Goal: Task Accomplishment & Management: Manage account settings

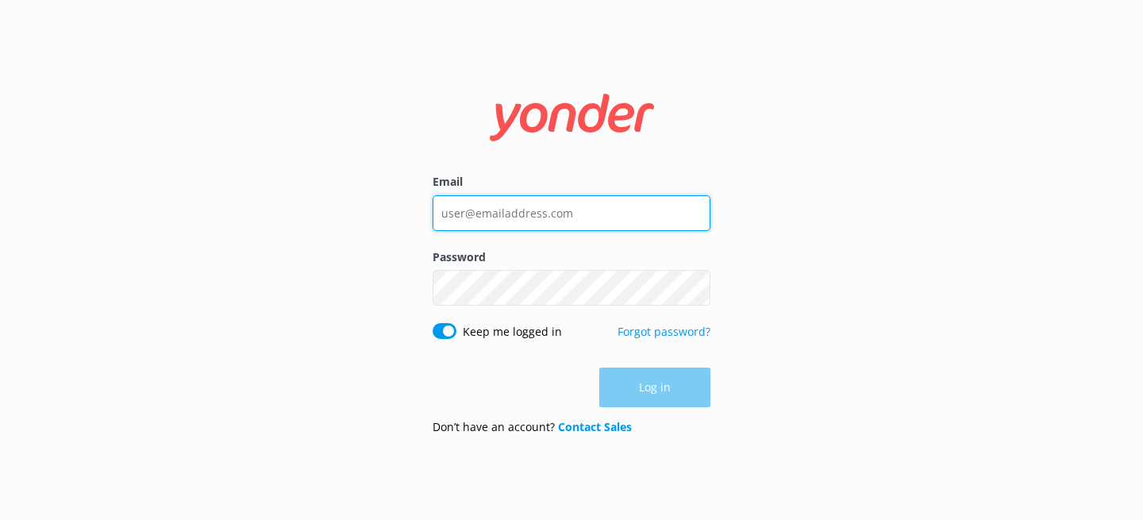
type input "[PERSON_NAME][EMAIL_ADDRESS][DOMAIN_NAME]"
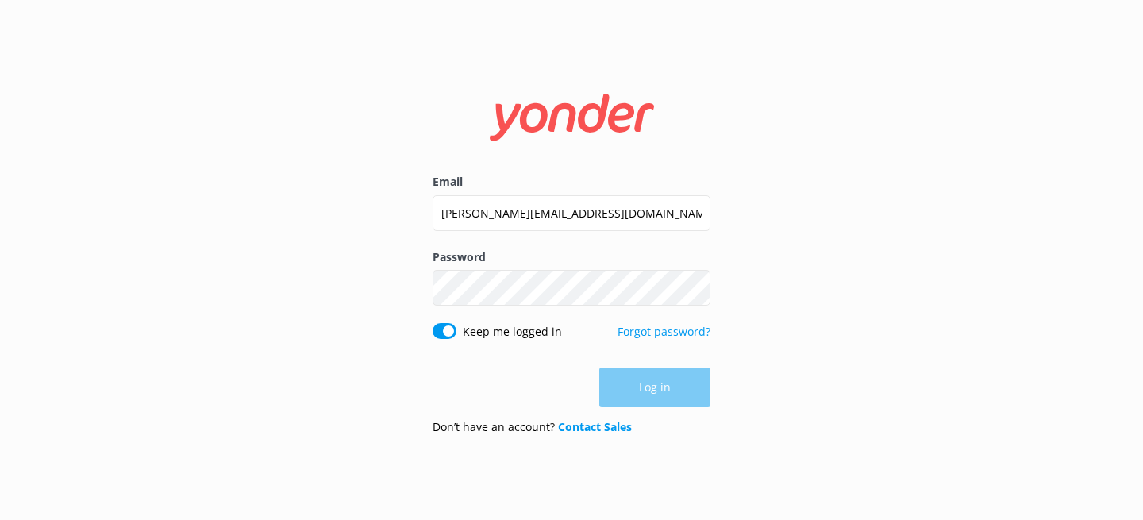
click at [662, 403] on div "Log in" at bounding box center [572, 388] width 278 height 40
click at [659, 397] on button "Log in" at bounding box center [655, 388] width 111 height 40
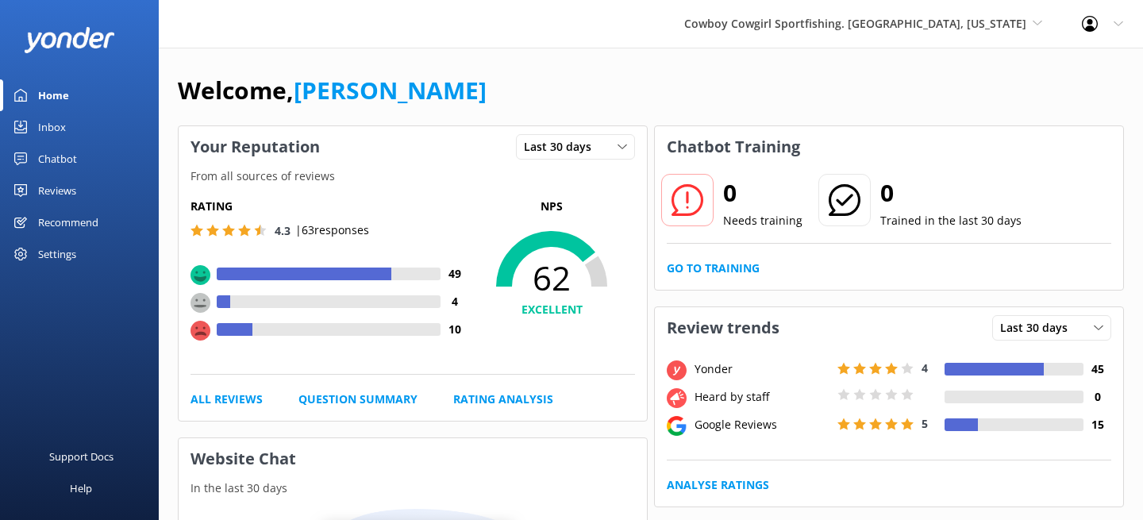
click at [891, 13] on div "Cowboy Cowgirl Sportfishing. [GEOGRAPHIC_DATA], [US_STATE] Yonder Zipline [PERS…" at bounding box center [864, 24] width 398 height 48
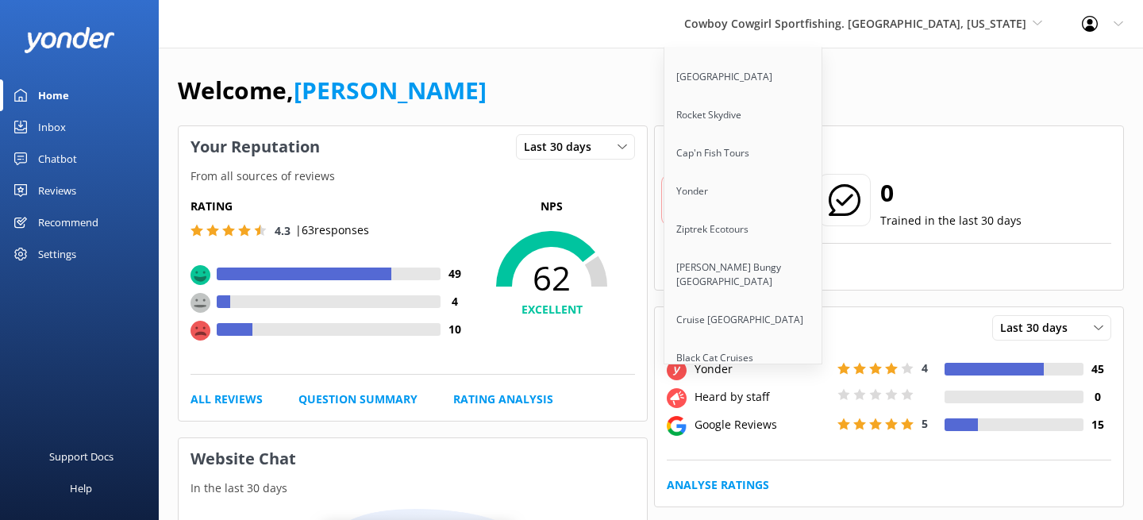
scroll to position [158, 0]
click at [804, 263] on link "[PERSON_NAME] Bungy [GEOGRAPHIC_DATA]" at bounding box center [744, 273] width 159 height 52
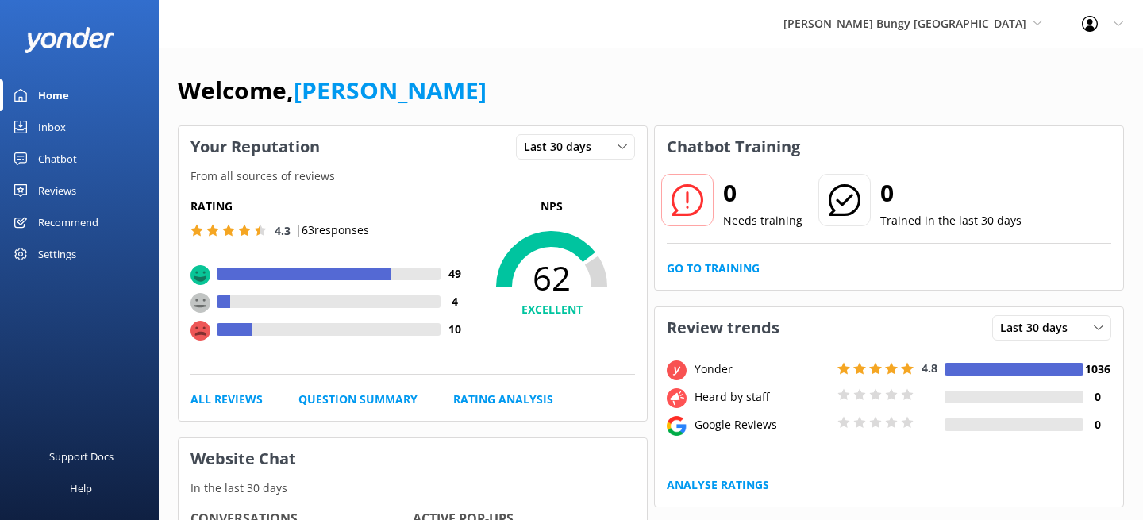
click at [63, 260] on div "Settings" at bounding box center [57, 254] width 38 height 32
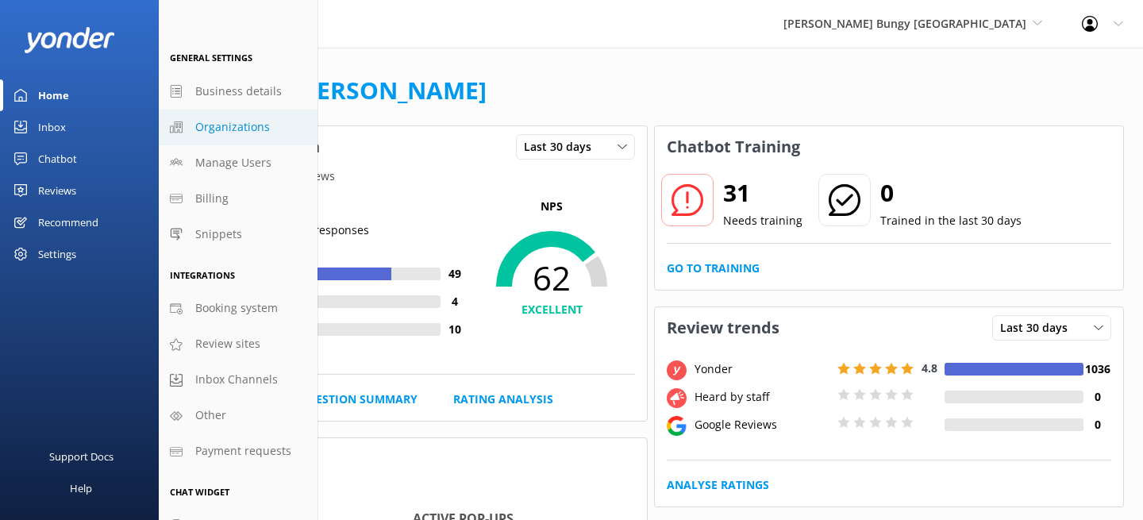
click at [229, 118] on span "Organizations" at bounding box center [232, 126] width 75 height 17
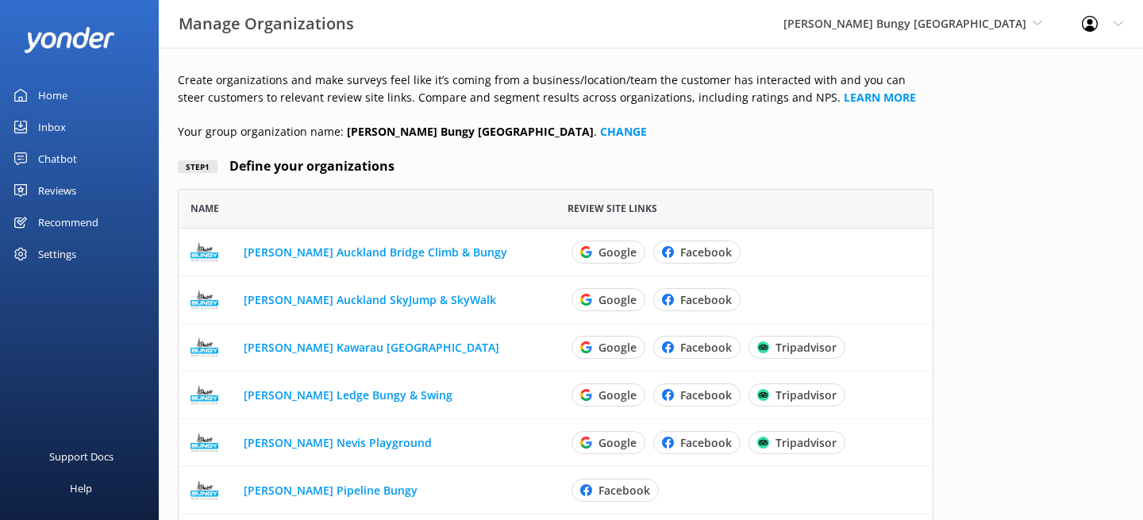
click at [52, 185] on div "Reviews" at bounding box center [57, 191] width 38 height 32
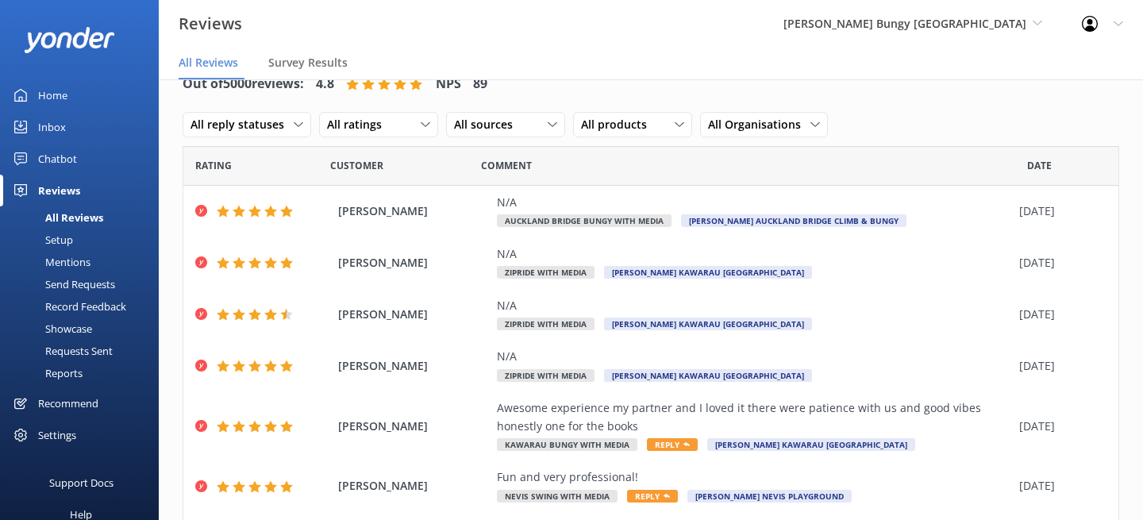
scroll to position [2, 0]
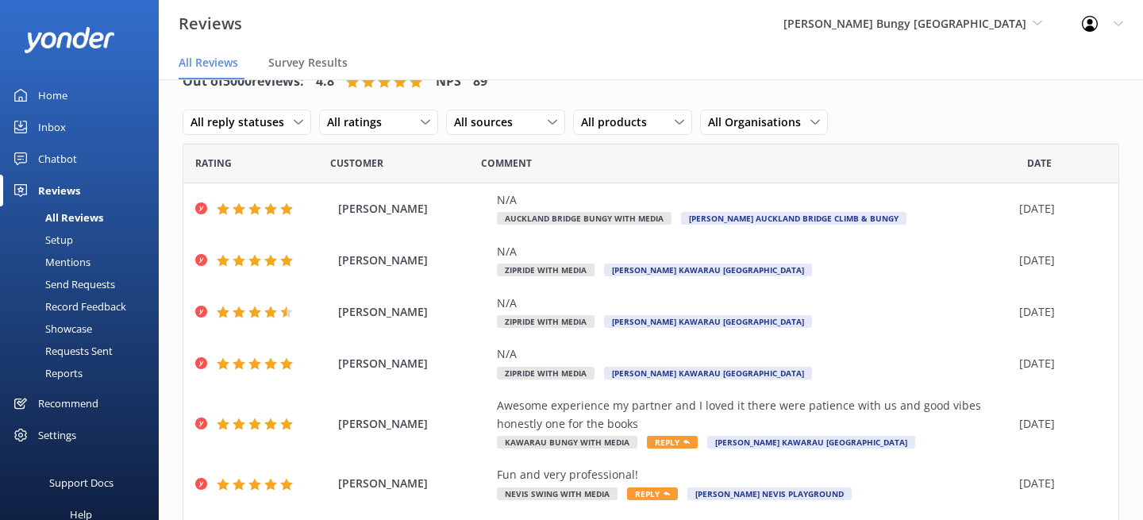
click at [71, 367] on div "Reports" at bounding box center [46, 373] width 73 height 22
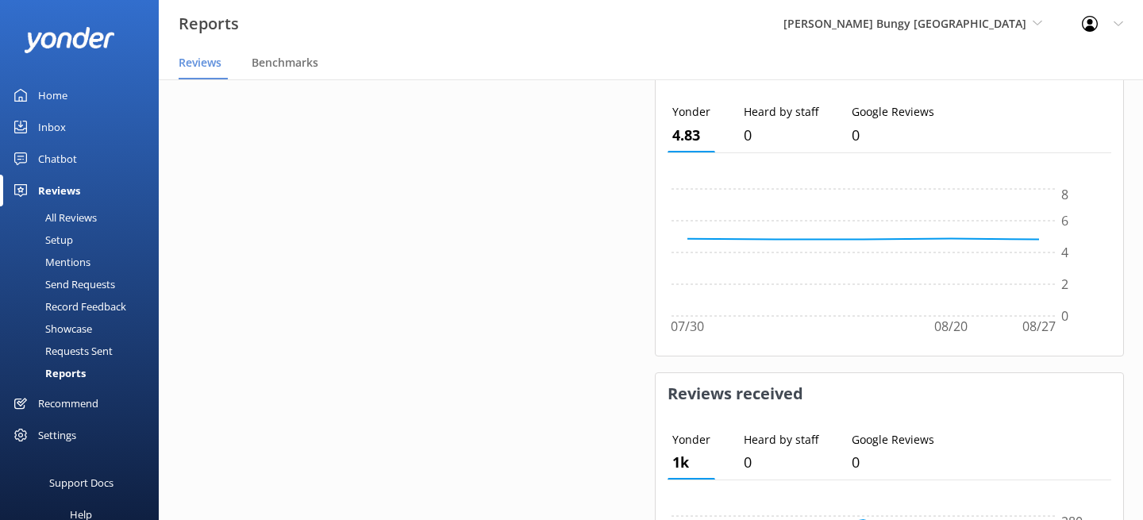
scroll to position [1191, 0]
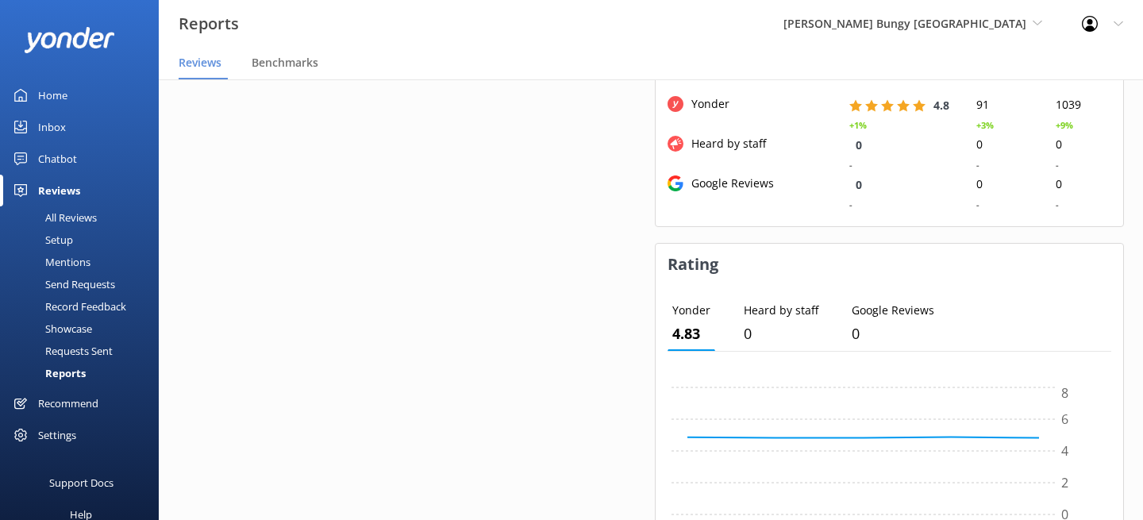
click at [54, 156] on div "Chatbot" at bounding box center [57, 159] width 39 height 32
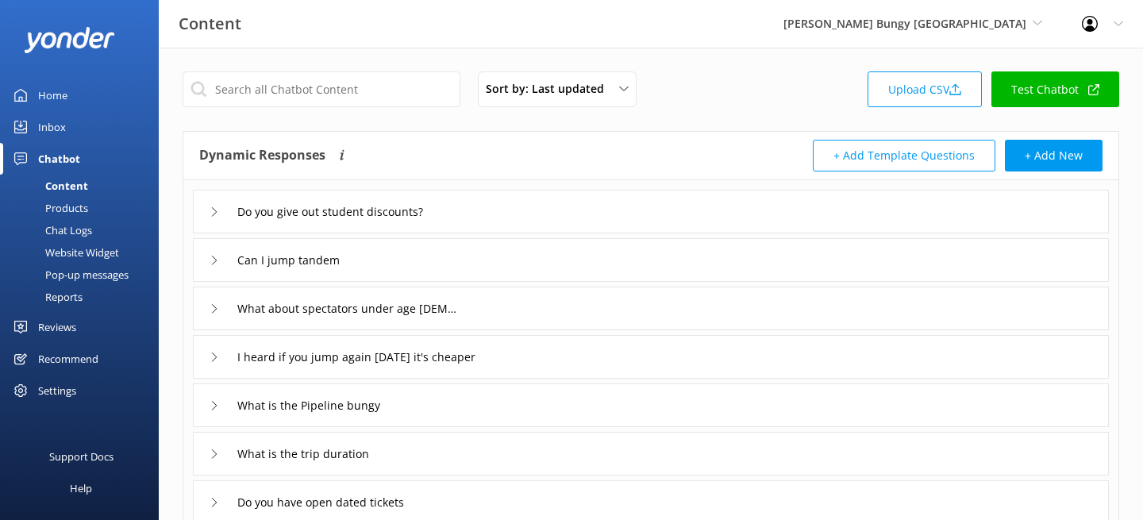
click at [84, 295] on link "Reports" at bounding box center [84, 297] width 149 height 22
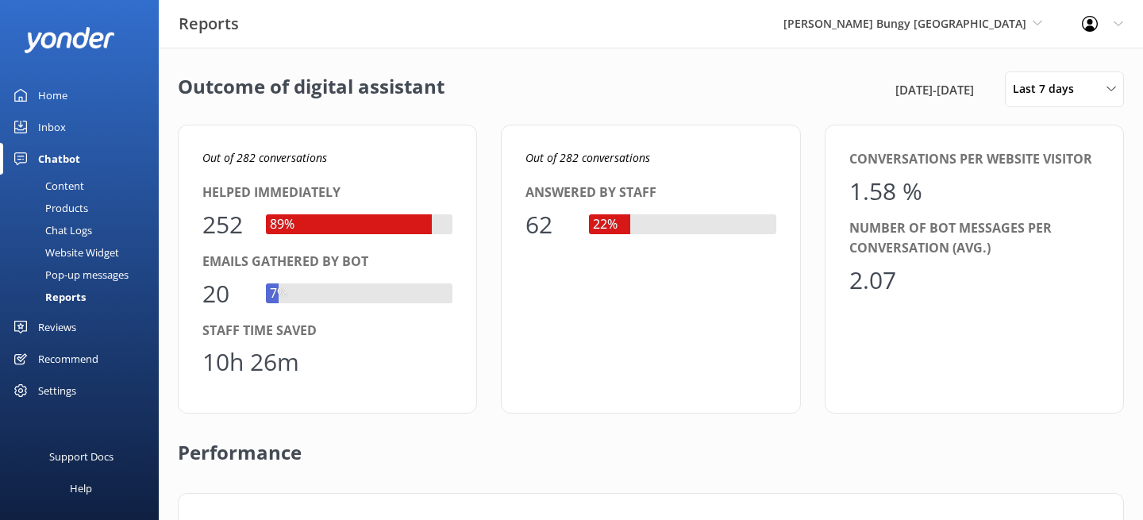
click at [62, 161] on div "Chatbot" at bounding box center [59, 159] width 42 height 32
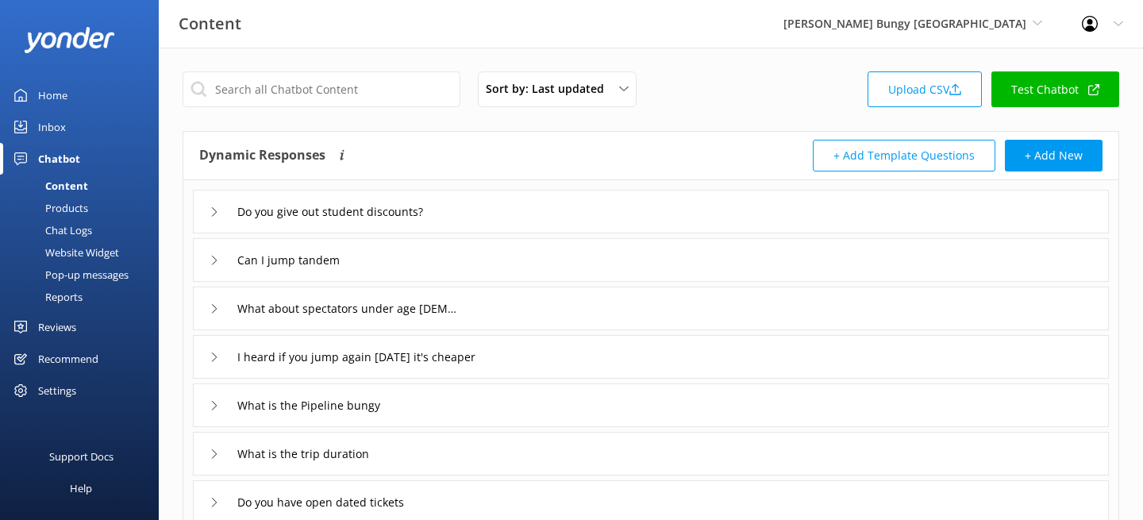
click at [58, 158] on div "Chatbot" at bounding box center [59, 159] width 42 height 32
click at [68, 319] on div "Reviews" at bounding box center [57, 327] width 38 height 32
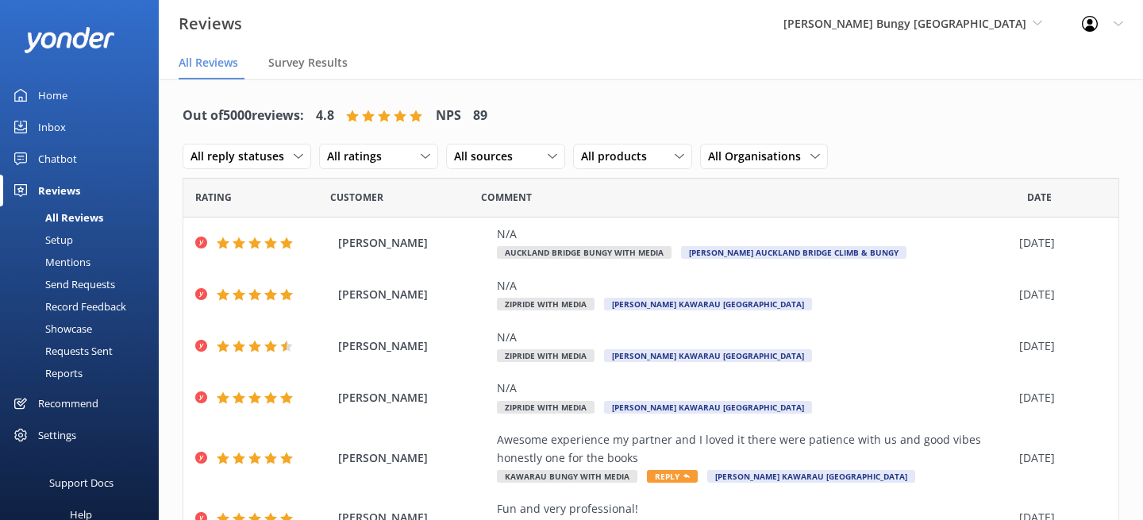
click at [68, 284] on div "Send Requests" at bounding box center [63, 284] width 106 height 22
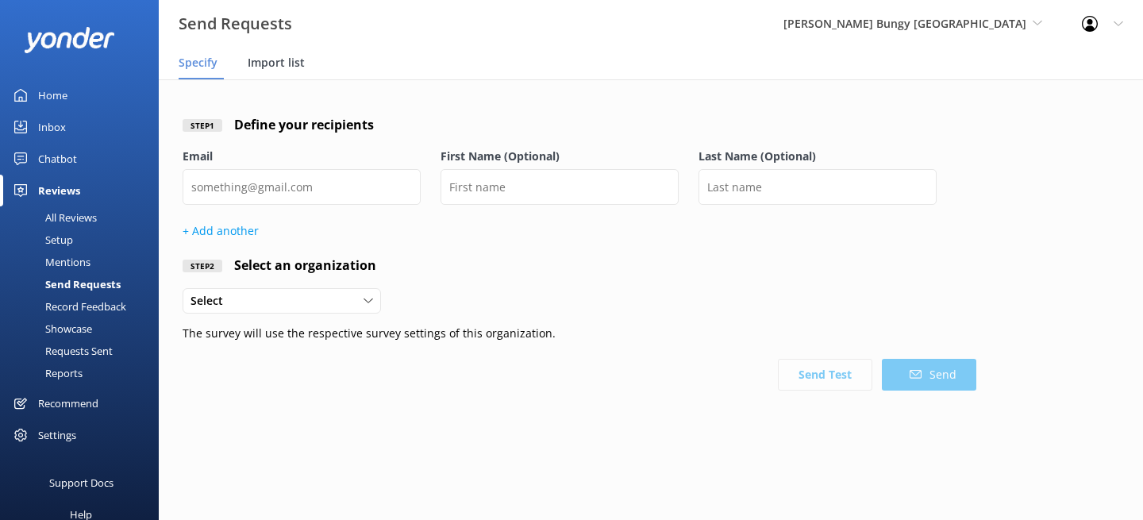
click at [273, 60] on span "Import list" at bounding box center [276, 63] width 57 height 16
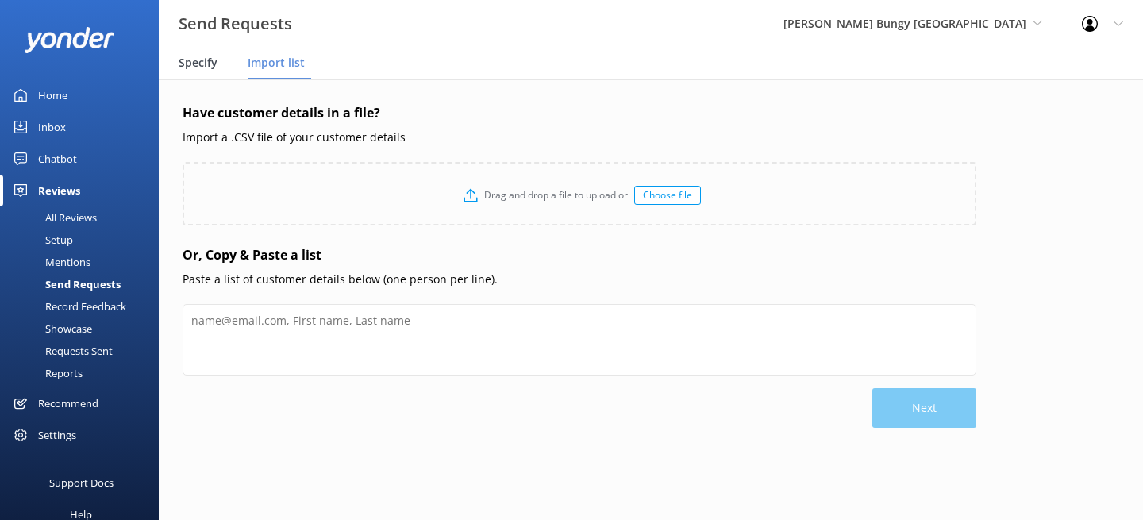
click at [200, 65] on span "Specify" at bounding box center [198, 63] width 39 height 16
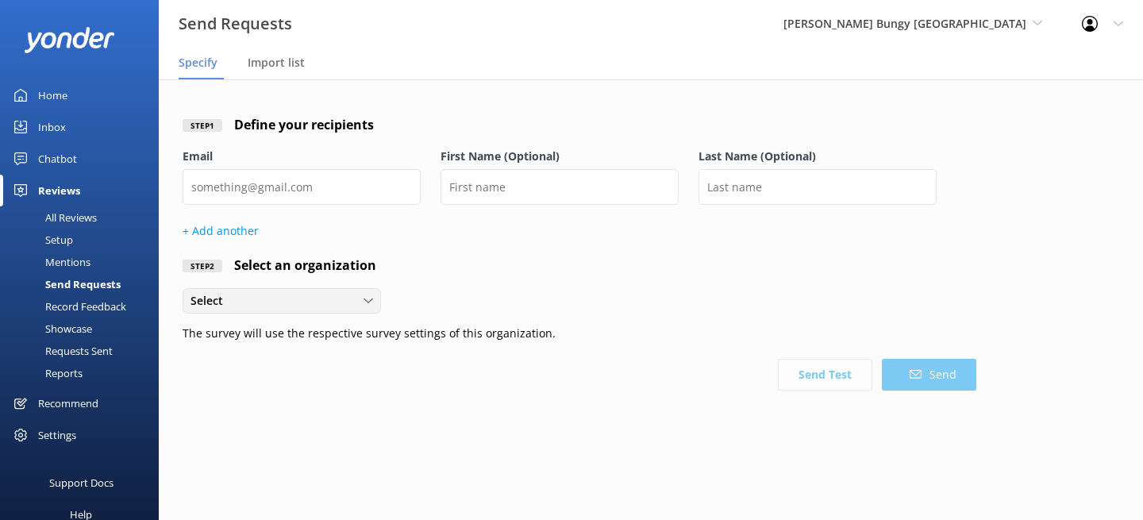
click at [369, 303] on icon at bounding box center [369, 301] width 10 height 10
click at [434, 379] on div "Send Test Send" at bounding box center [580, 375] width 794 height 32
click at [345, 300] on div "Select" at bounding box center [282, 300] width 191 height 17
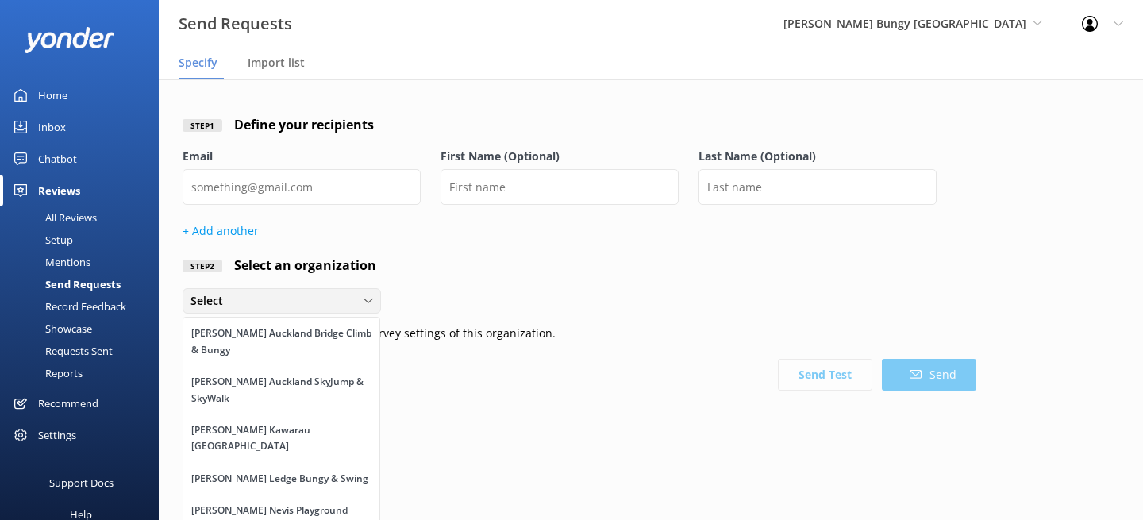
click at [345, 300] on div "Select" at bounding box center [282, 300] width 191 height 17
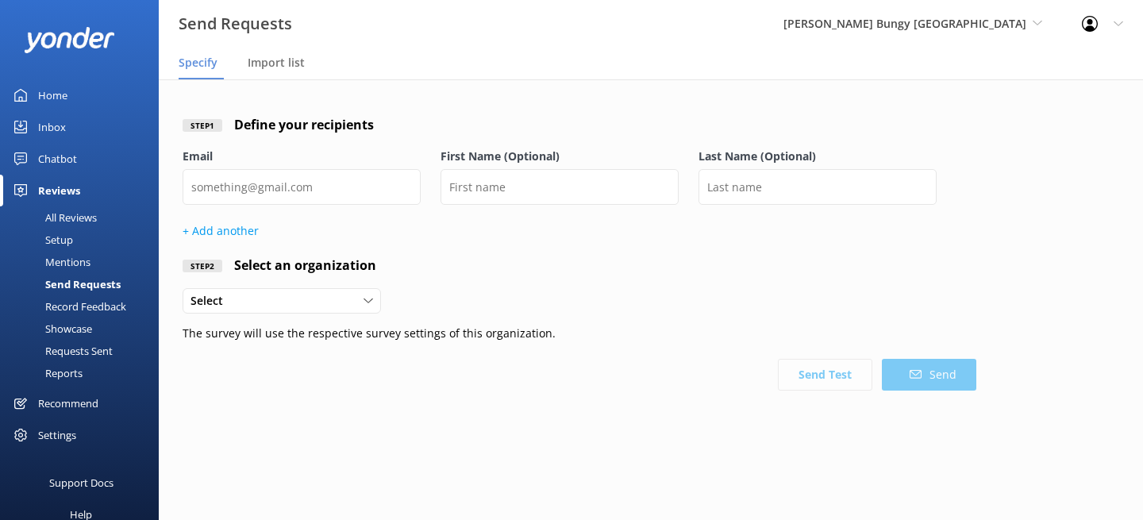
click at [60, 281] on div "Send Requests" at bounding box center [65, 284] width 111 height 22
click at [66, 267] on div "Mentions" at bounding box center [50, 262] width 81 height 22
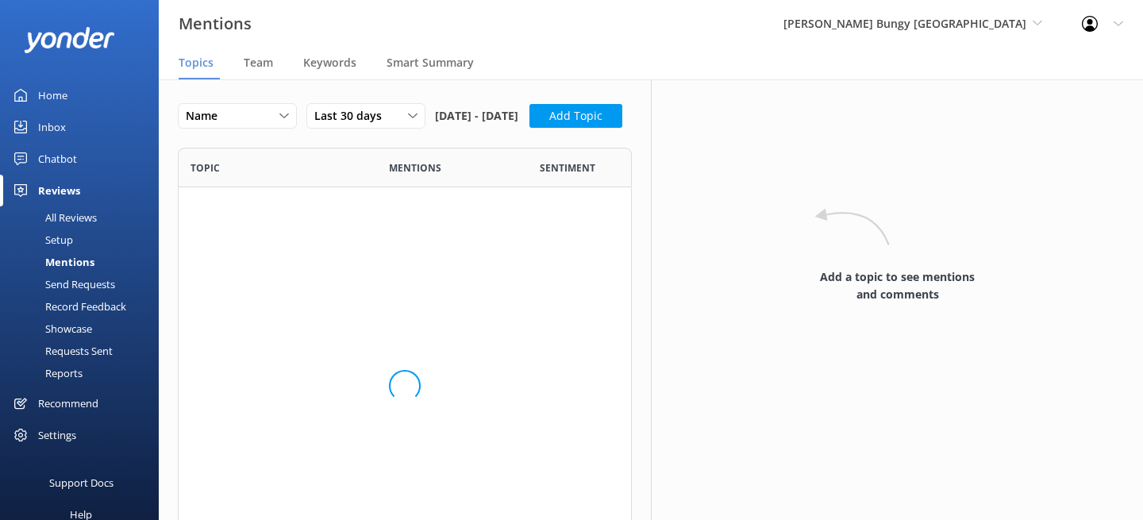
scroll to position [866, 454]
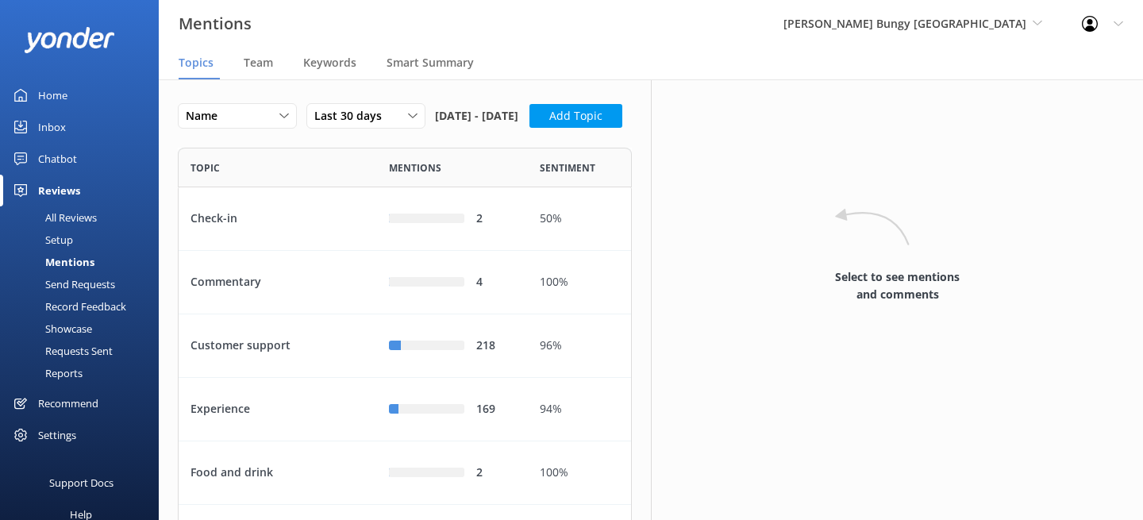
click at [65, 248] on div "Setup" at bounding box center [42, 240] width 64 height 22
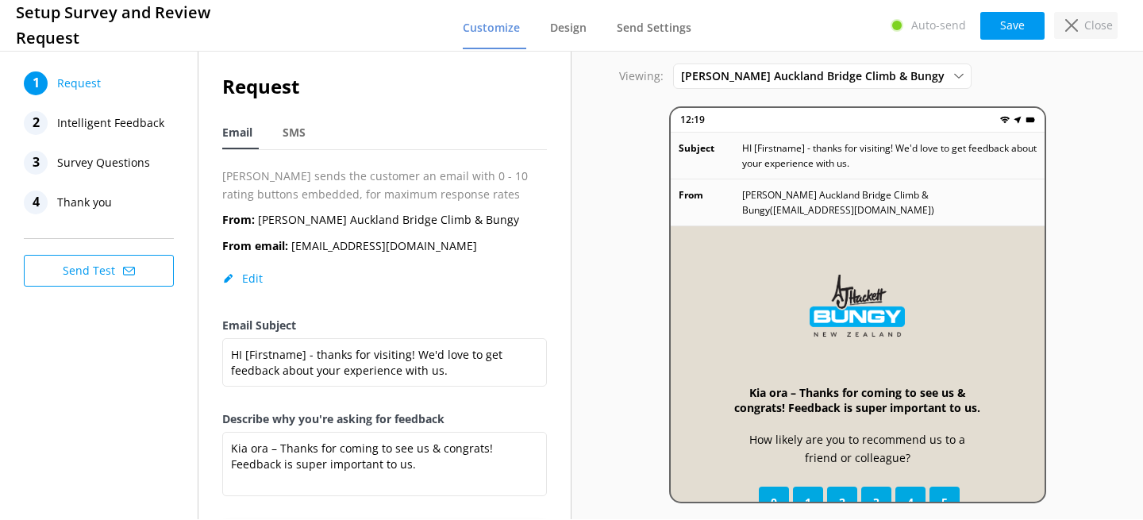
click at [1087, 17] on p "Close" at bounding box center [1099, 25] width 29 height 17
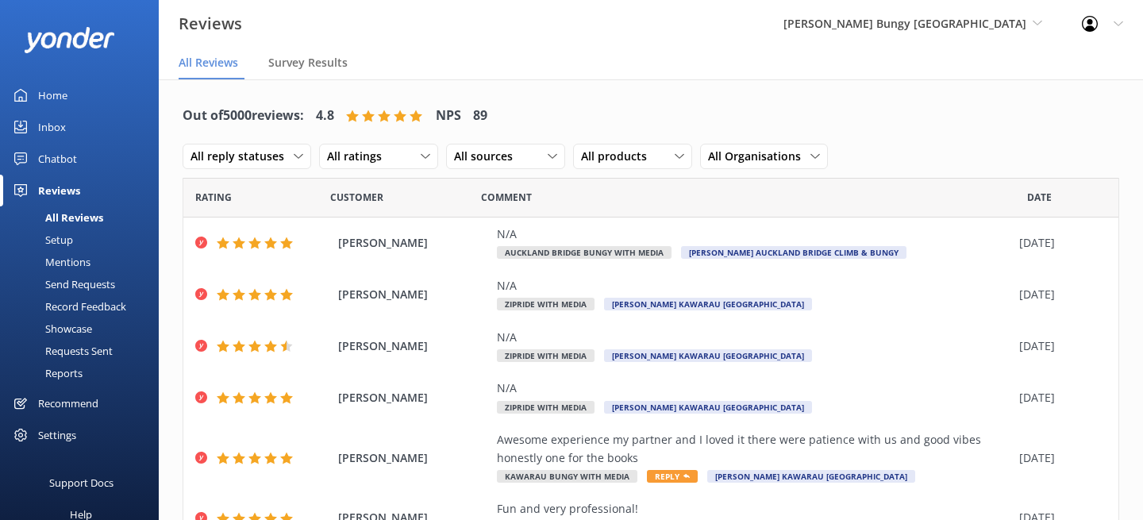
click at [65, 102] on div "Home" at bounding box center [52, 95] width 29 height 32
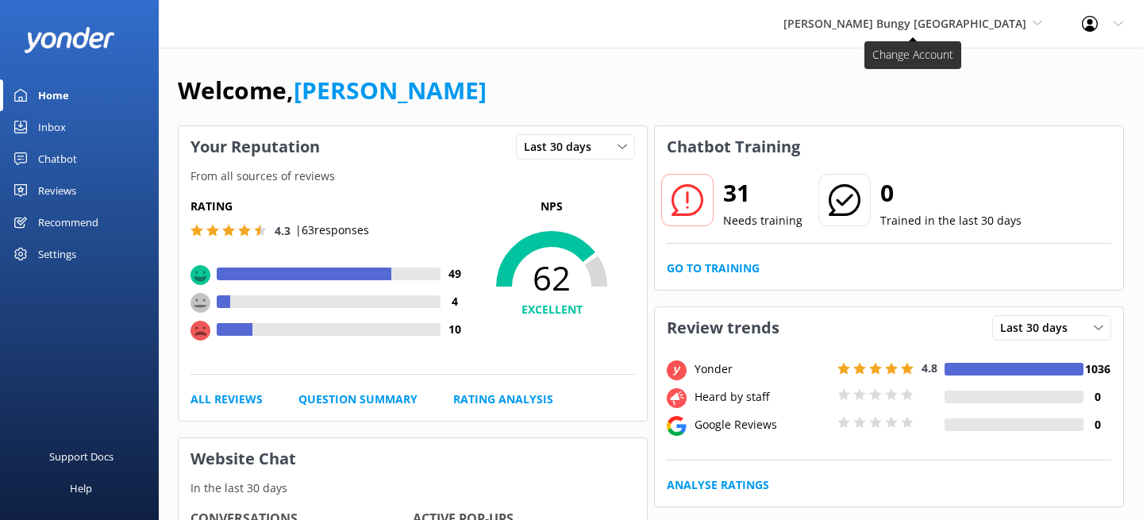
click at [966, 27] on span "[PERSON_NAME] Bungy [GEOGRAPHIC_DATA]" at bounding box center [905, 23] width 243 height 15
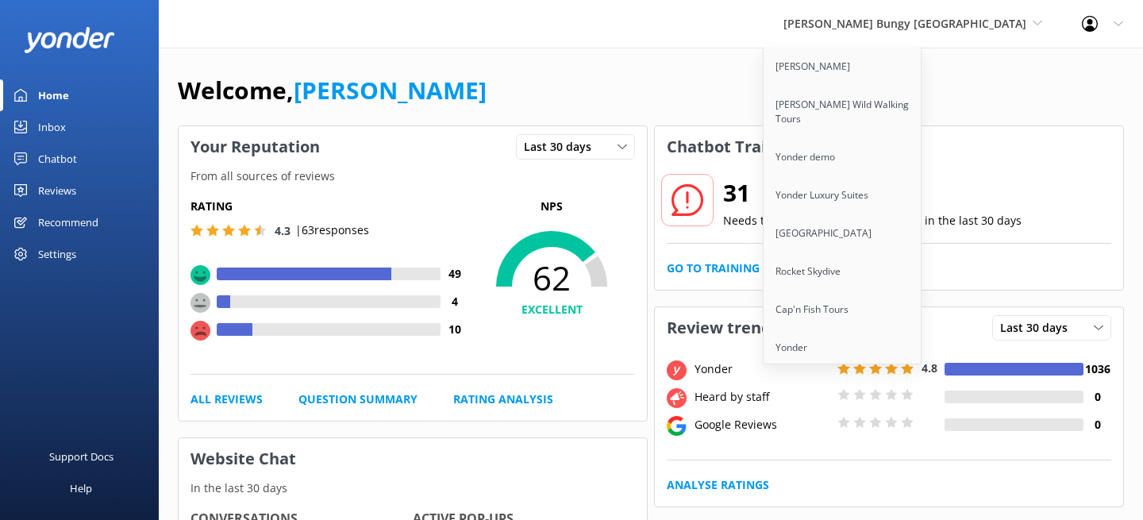
click at [774, 79] on div "Welcome, [PERSON_NAME]" at bounding box center [651, 98] width 947 height 54
click at [67, 98] on div "Home" at bounding box center [53, 95] width 31 height 32
click at [65, 118] on link "Inbox" at bounding box center [79, 127] width 159 height 32
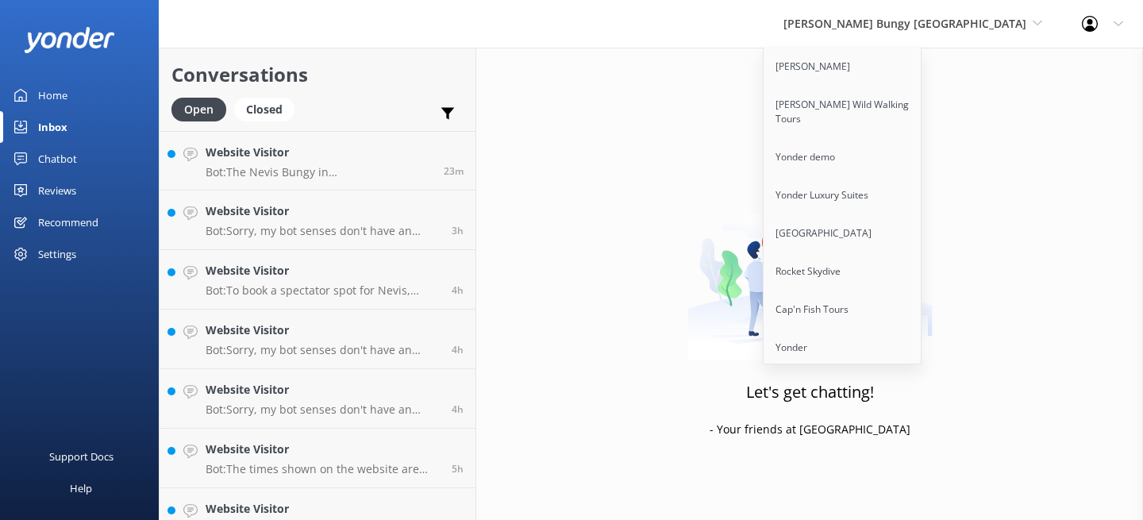
click at [957, 9] on div "[PERSON_NAME] Bungy [GEOGRAPHIC_DATA] Yonder Zipline [PERSON_NAME] Wild Walking…" at bounding box center [913, 24] width 299 height 48
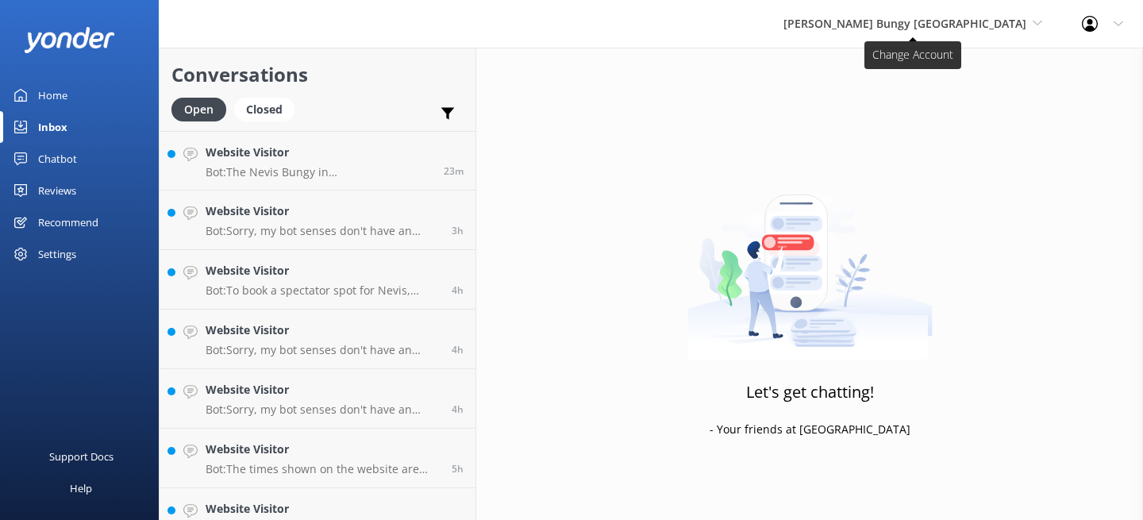
click at [912, 27] on span "[PERSON_NAME] Bungy [GEOGRAPHIC_DATA]" at bounding box center [905, 23] width 243 height 15
